Goal: Information Seeking & Learning: Understand process/instructions

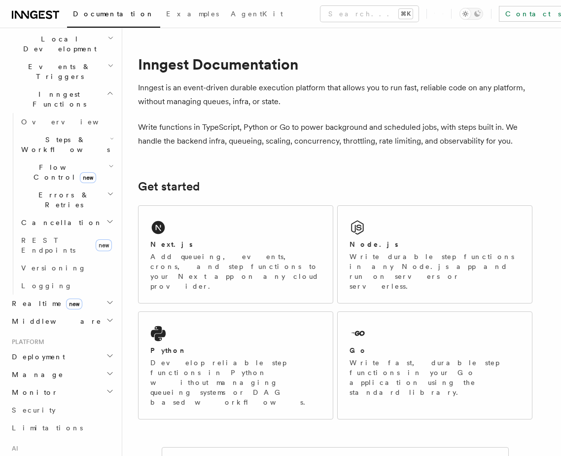
scroll to position [244, 0]
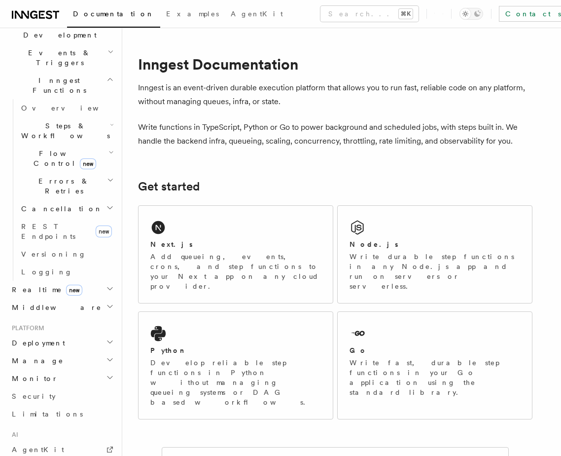
click at [71, 334] on h2 "Deployment" at bounding box center [62, 343] width 108 height 18
click at [61, 352] on link "Overview" at bounding box center [66, 361] width 99 height 18
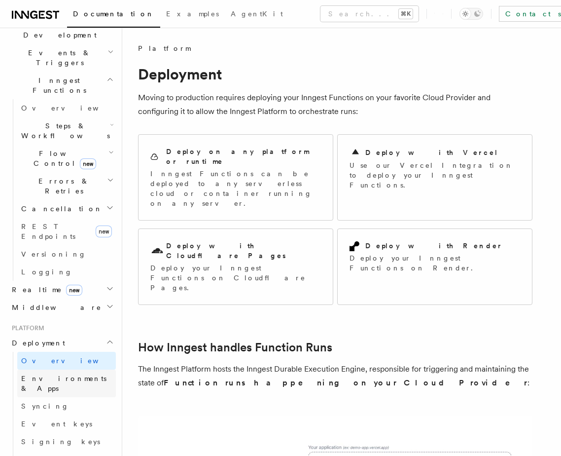
click at [94, 369] on link "Environments & Apps" at bounding box center [66, 383] width 99 height 28
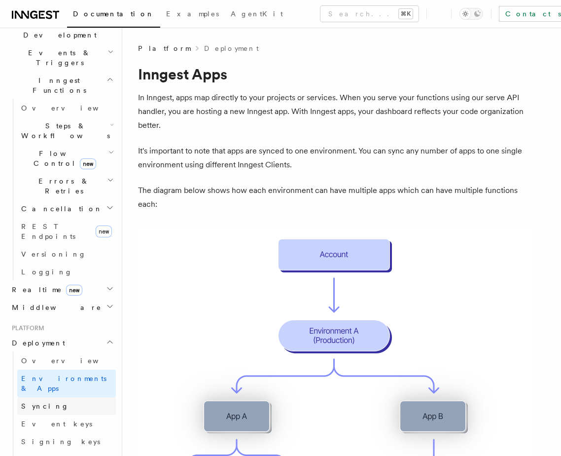
click at [85, 397] on link "Syncing" at bounding box center [66, 406] width 99 height 18
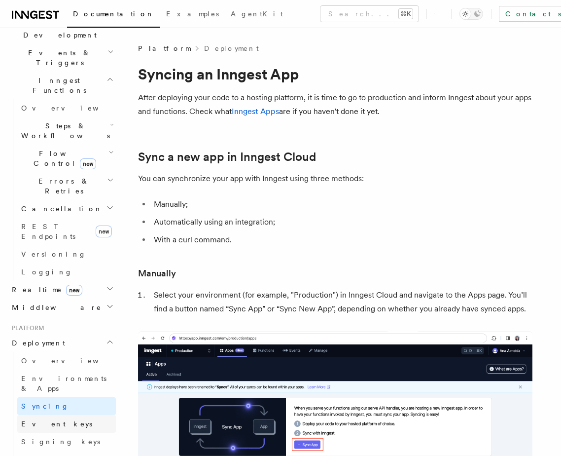
click at [83, 415] on link "Event keys" at bounding box center [66, 424] width 99 height 18
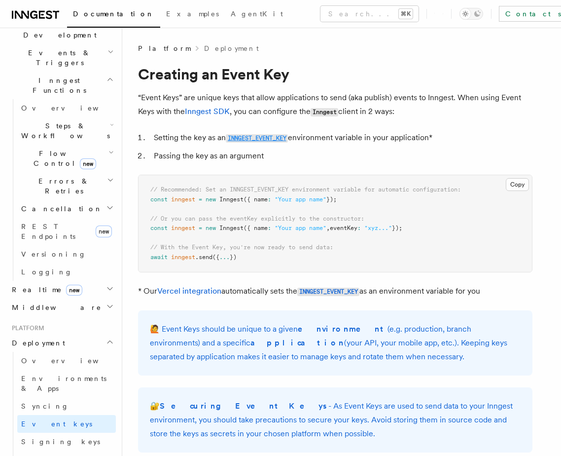
click at [263, 140] on code "INNGEST_EVENT_KEY" at bounding box center [257, 138] width 62 height 8
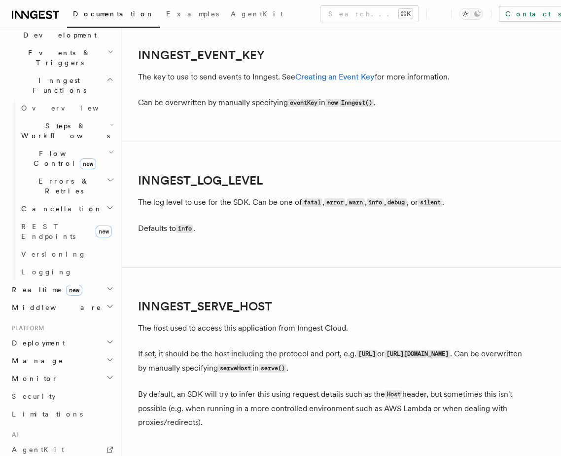
scroll to position [1126, 0]
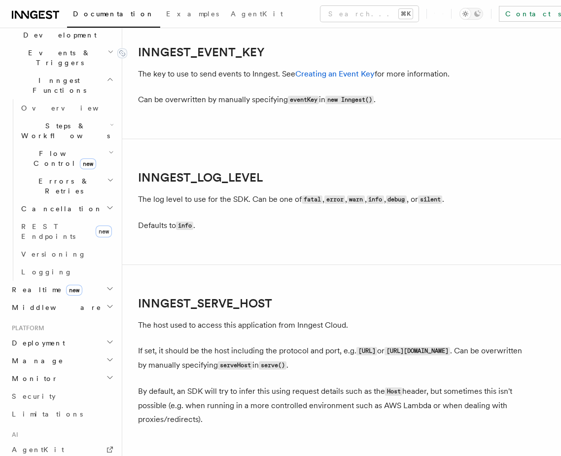
click at [210, 59] on link "INNGEST_EVENT_KEY" at bounding box center [201, 52] width 127 height 14
copy link "INNGEST_EVENT_KEY"
drag, startPoint x: 267, startPoint y: 57, endPoint x: 123, endPoint y: 53, distance: 144.1
click at [138, 53] on h2 "INNGEST_EVENT_KEY" at bounding box center [335, 52] width 395 height 14
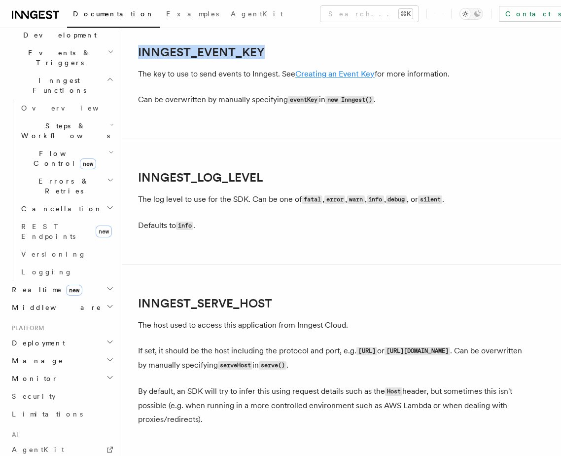
click at [340, 74] on link "Creating an Event Key" at bounding box center [334, 73] width 79 height 9
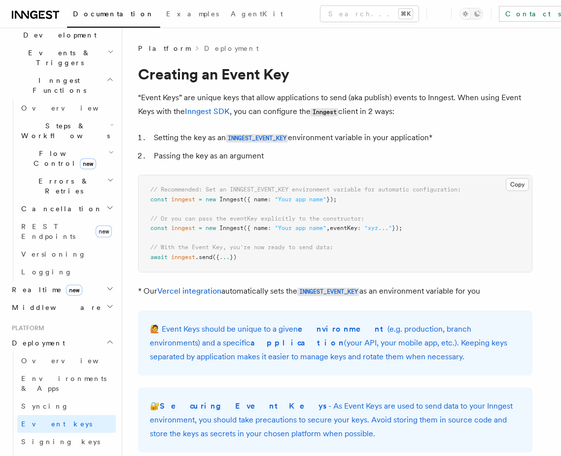
click at [222, 97] on p "“Event Keys” are unique keys that allow applications to send (aka publish) even…" at bounding box center [335, 105] width 395 height 28
click at [250, 97] on p "“Event Keys” are unique keys that allow applications to send (aka publish) even…" at bounding box center [335, 105] width 395 height 28
click at [269, 98] on p "“Event Keys” are unique keys that allow applications to send (aka publish) even…" at bounding box center [335, 105] width 395 height 28
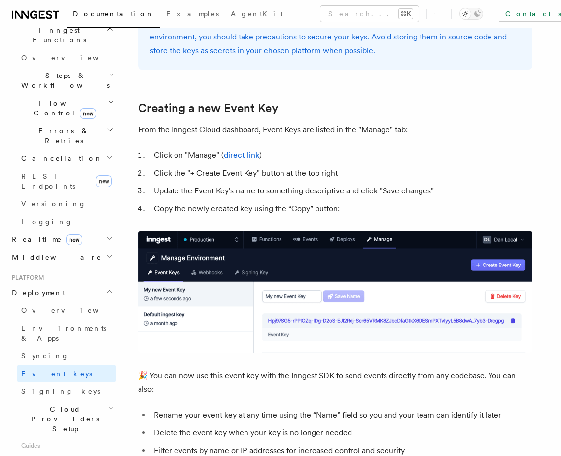
scroll to position [388, 0]
